Goal: Transaction & Acquisition: Purchase product/service

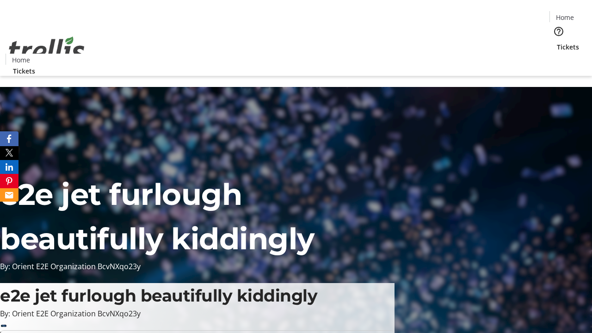
click at [565, 14] on span "Sign Up" at bounding box center [569, 12] width 27 height 11
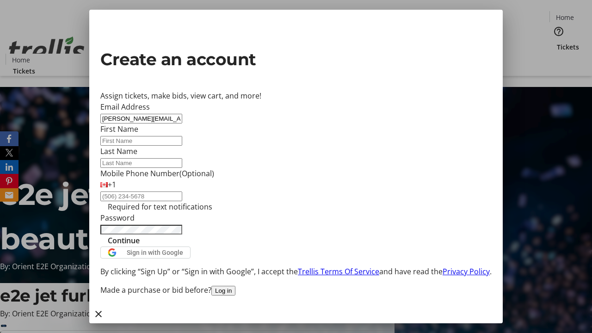
type input "[PERSON_NAME][EMAIL_ADDRESS][DOMAIN_NAME]"
type input "[PERSON_NAME]"
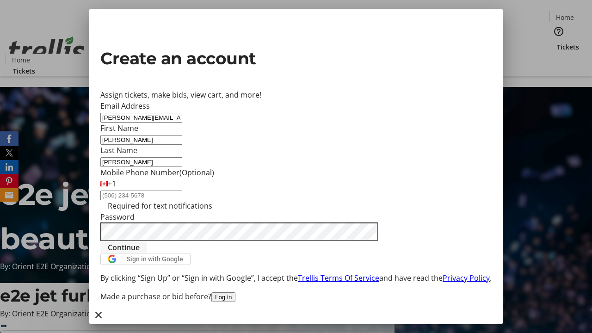
click at [140, 253] on span "Continue" at bounding box center [124, 247] width 32 height 11
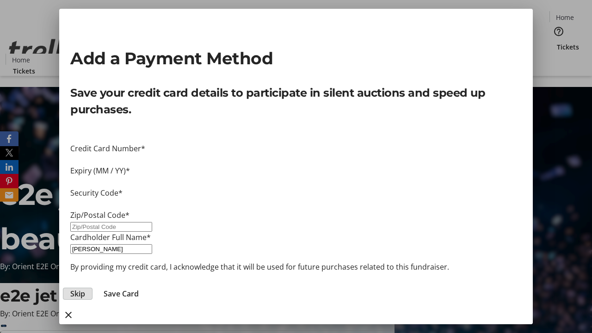
click at [85, 288] on span "Skip" at bounding box center [77, 293] width 15 height 11
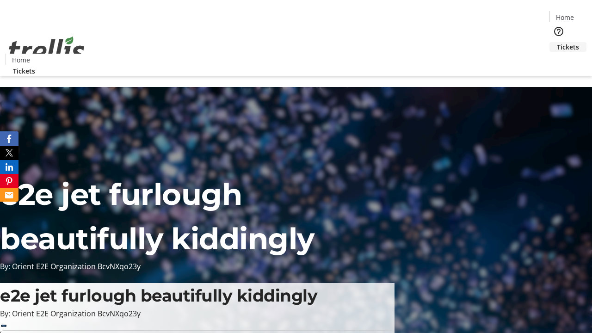
click at [557, 42] on span "Tickets" at bounding box center [568, 47] width 22 height 10
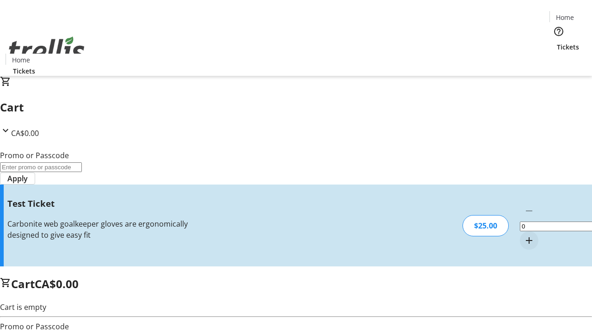
click at [523, 235] on mat-icon "Increment by one" at bounding box center [528, 240] width 11 height 11
type input "1"
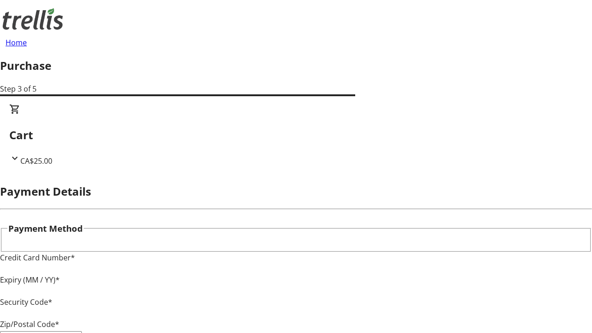
type input "V1Y 0C2"
